Goal: Task Accomplishment & Management: Use online tool/utility

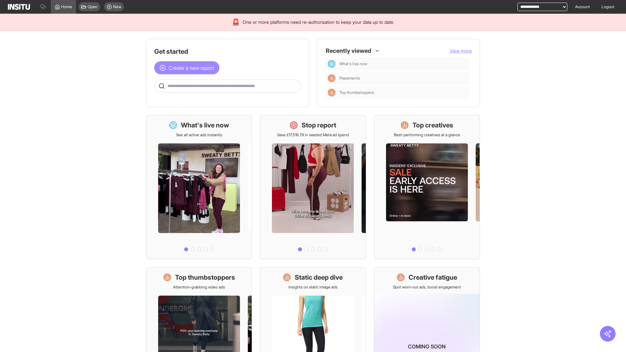
click at [188, 68] on span "Create a new report" at bounding box center [192, 68] width 46 height 8
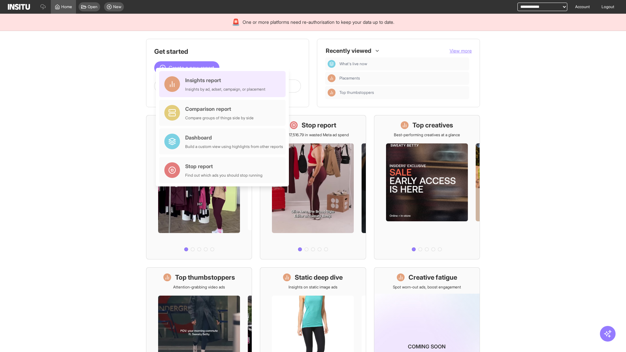
click at [224, 84] on div "Insights report Insights by ad, adset, campaign, or placement" at bounding box center [225, 84] width 80 height 16
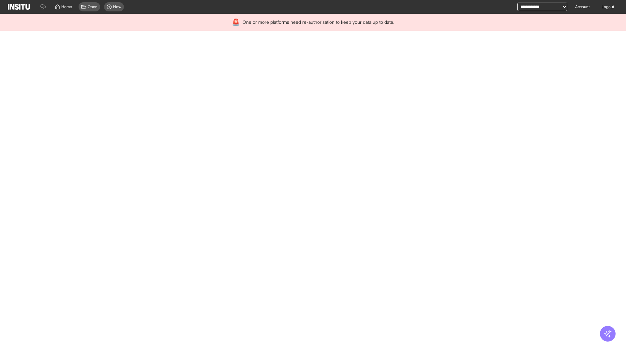
select select "**"
